Goal: Task Accomplishment & Management: Use online tool/utility

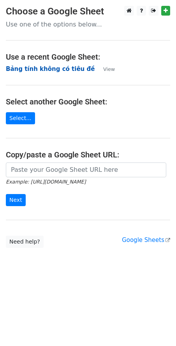
click at [33, 71] on strong "Bảng tính không có tiêu đề" at bounding box center [50, 68] width 89 height 7
click at [47, 68] on strong "Bảng tính không có tiêu đề" at bounding box center [50, 68] width 89 height 7
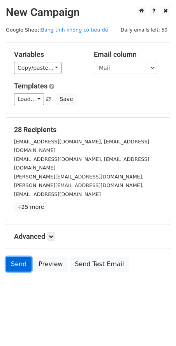
click at [13, 256] on link "Send" at bounding box center [19, 263] width 26 height 15
